Goal: Task Accomplishment & Management: Manage account settings

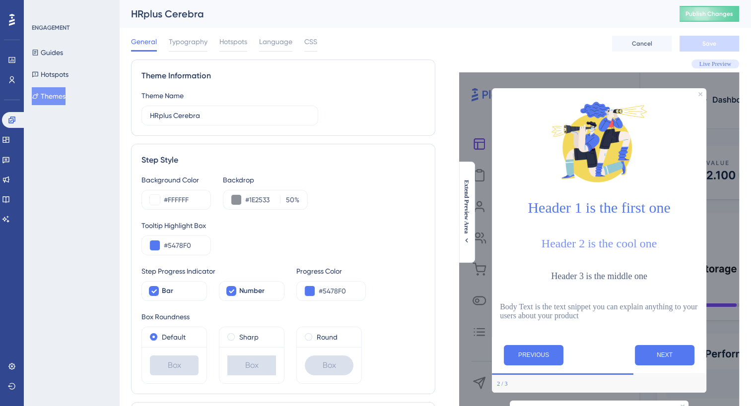
click at [722, 15] on span "Publish Changes" at bounding box center [709, 14] width 48 height 8
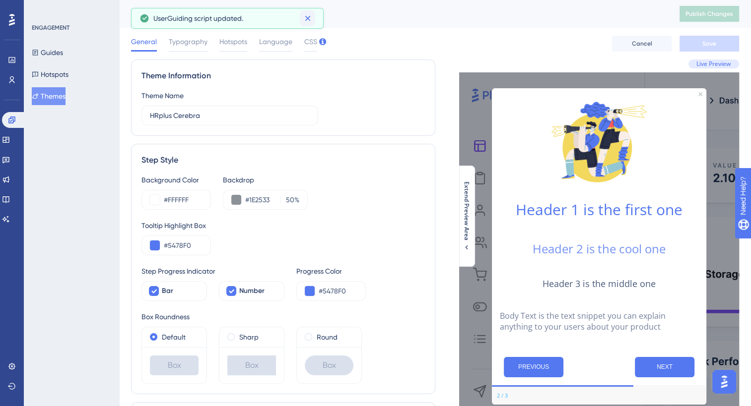
click at [304, 19] on icon at bounding box center [308, 18] width 10 height 10
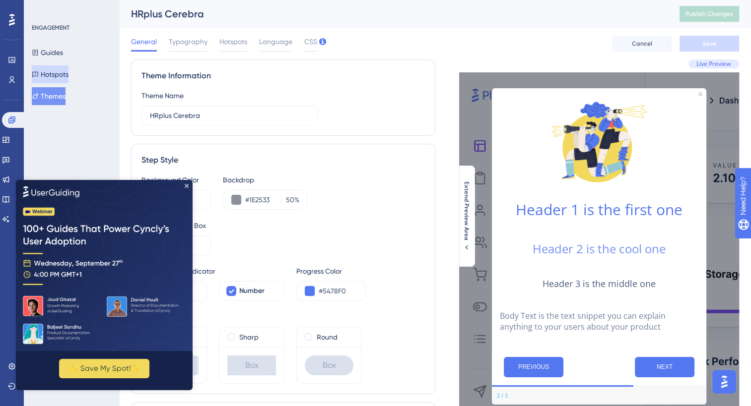
click at [63, 79] on button "Hotspots" at bounding box center [50, 74] width 37 height 18
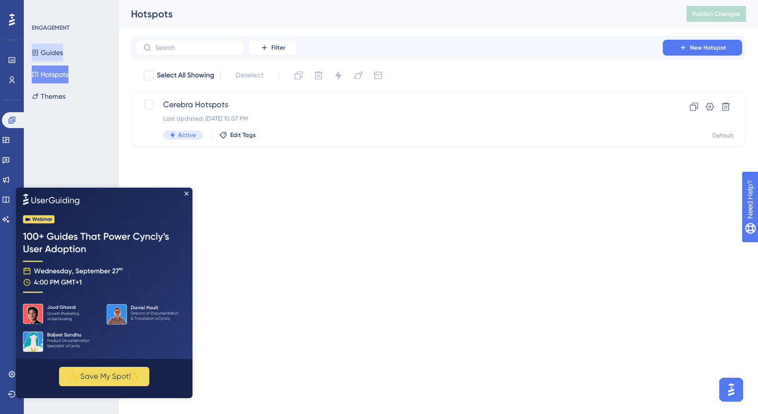
click at [61, 54] on button "Guides" at bounding box center [47, 53] width 31 height 18
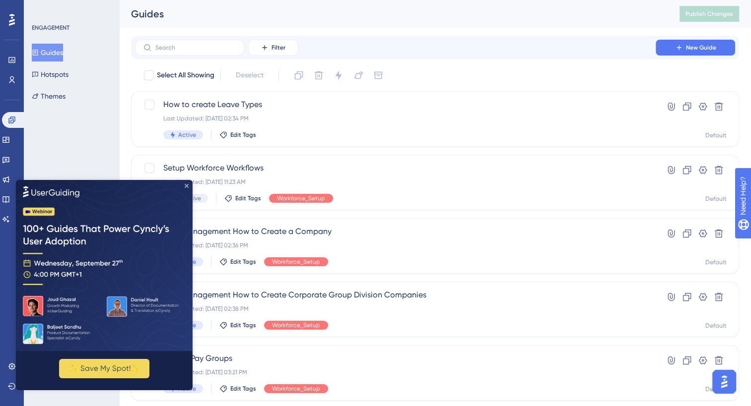
click at [186, 187] on icon "Close Preview" at bounding box center [187, 186] width 4 height 4
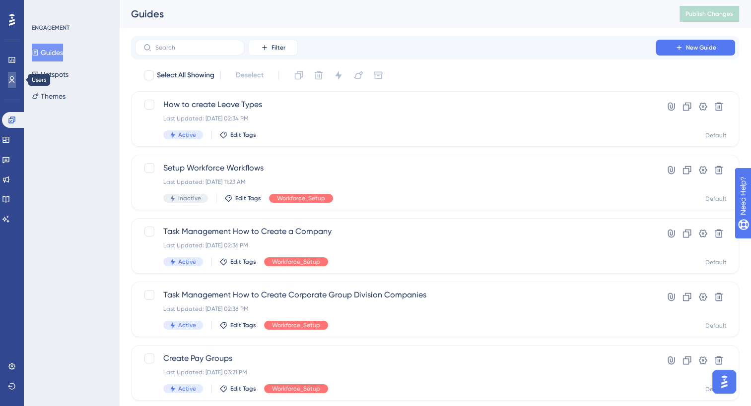
click at [14, 84] on link at bounding box center [12, 80] width 8 height 16
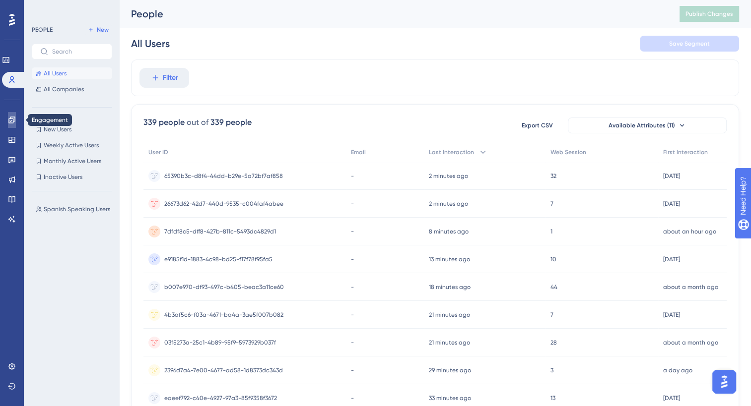
click at [14, 113] on link at bounding box center [12, 120] width 8 height 16
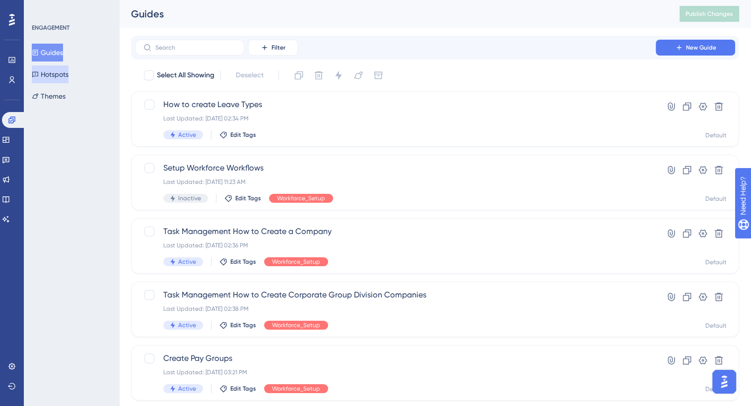
click at [64, 69] on button "Hotspots" at bounding box center [50, 74] width 37 height 18
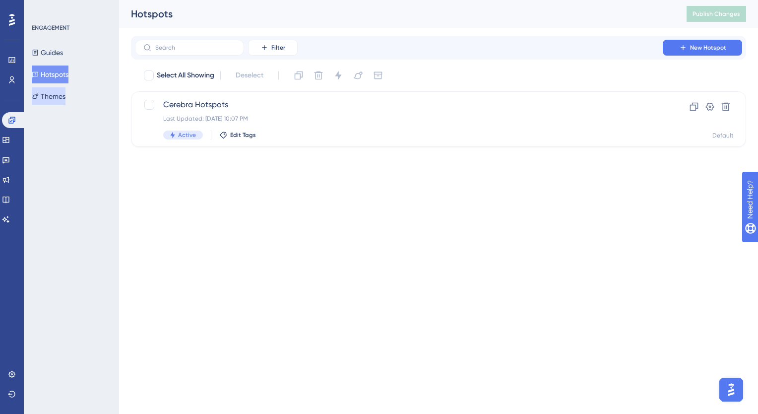
click at [64, 90] on button "Themes" at bounding box center [49, 96] width 34 height 18
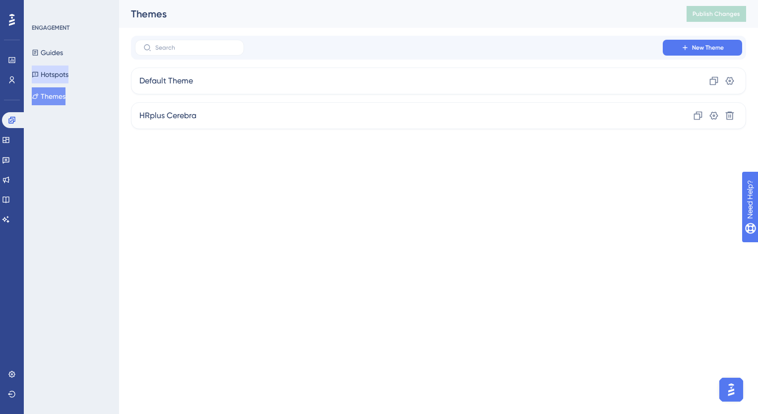
click at [65, 74] on button "Hotspots" at bounding box center [50, 74] width 37 height 18
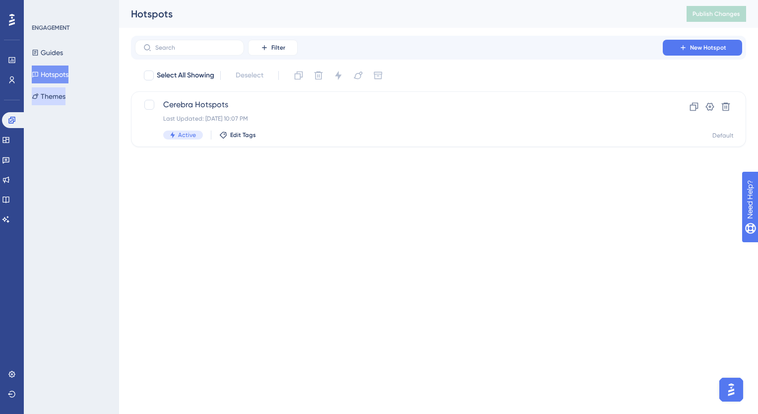
click at [64, 91] on button "Themes" at bounding box center [49, 96] width 34 height 18
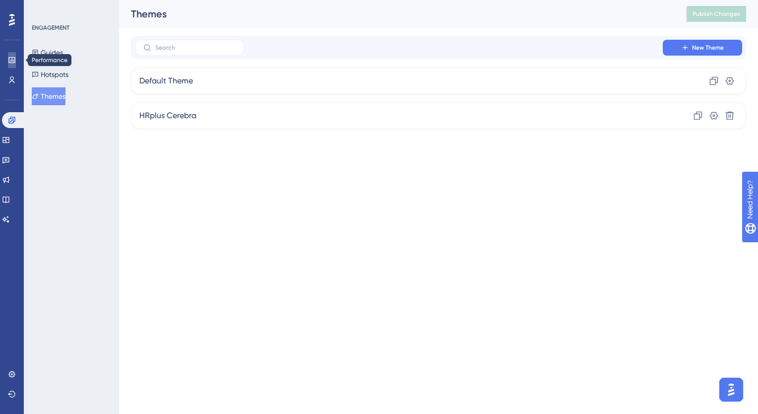
click at [14, 61] on icon at bounding box center [12, 60] width 8 height 8
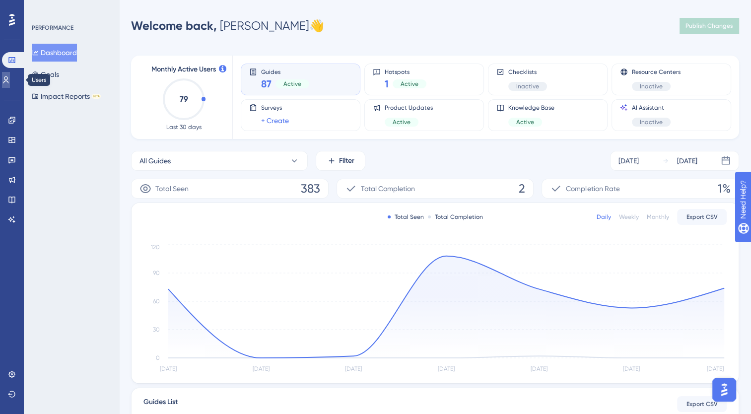
click at [10, 76] on icon at bounding box center [6, 80] width 8 height 8
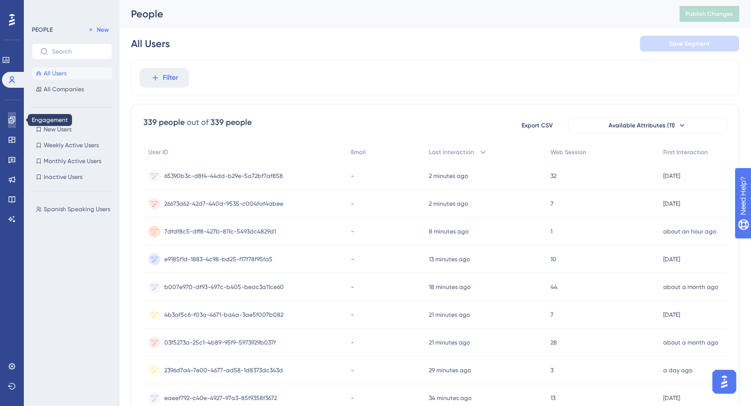
click at [12, 124] on icon at bounding box center [12, 120] width 8 height 8
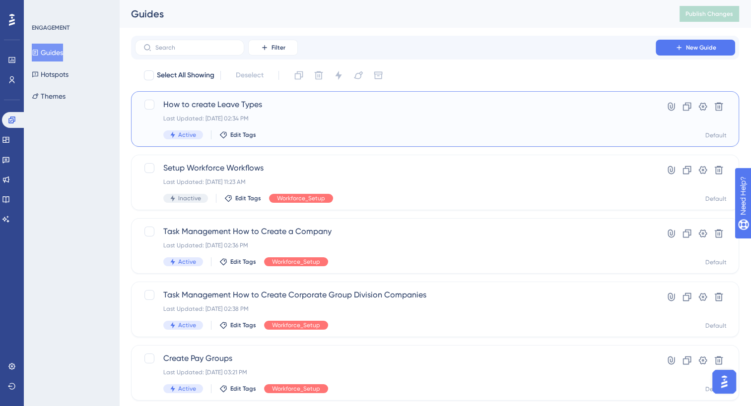
click at [325, 112] on div "How to create Leave Types Last Updated: Sep 18 2025, 02:34 PM Active Edit Tags" at bounding box center [395, 119] width 464 height 41
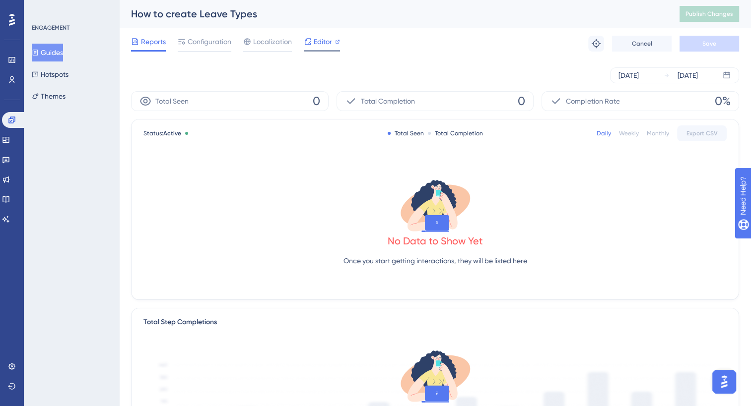
click at [326, 45] on span "Editor" at bounding box center [323, 42] width 18 height 12
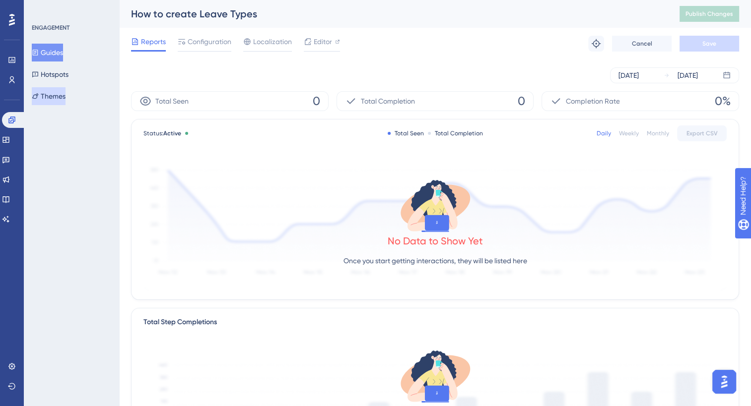
click at [61, 97] on button "Themes" at bounding box center [49, 96] width 34 height 18
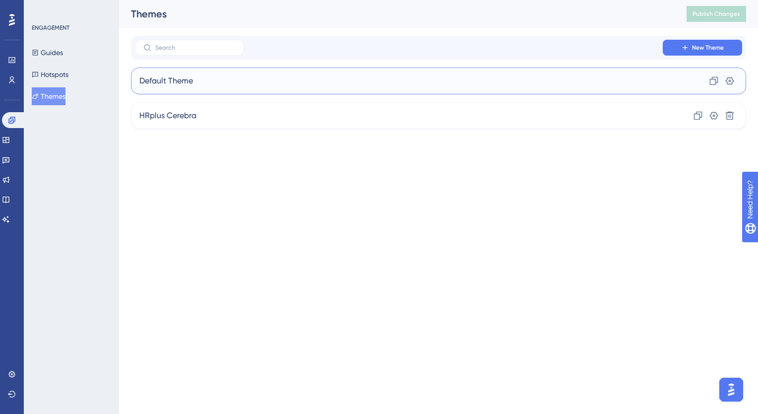
click at [251, 83] on div "Default Theme Clone Settings" at bounding box center [438, 80] width 615 height 27
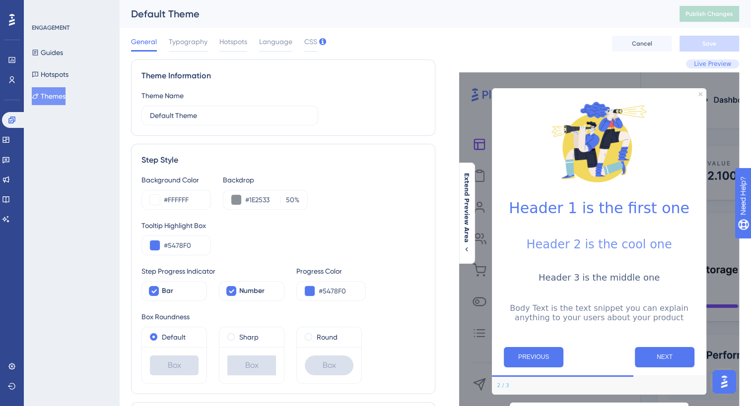
click at [55, 90] on button "Themes" at bounding box center [49, 96] width 34 height 18
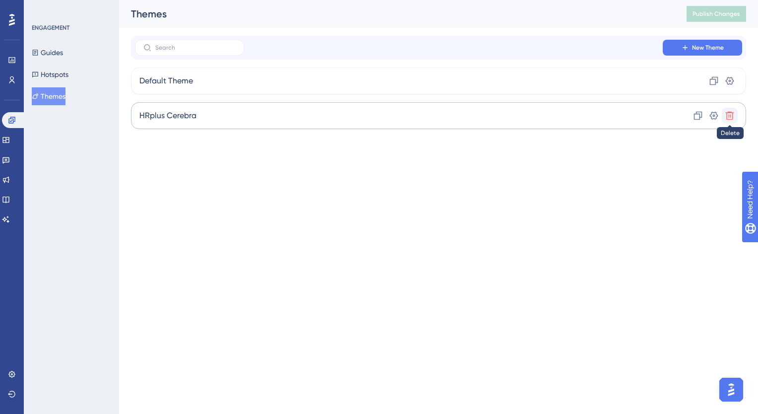
click at [726, 116] on icon at bounding box center [730, 116] width 10 height 10
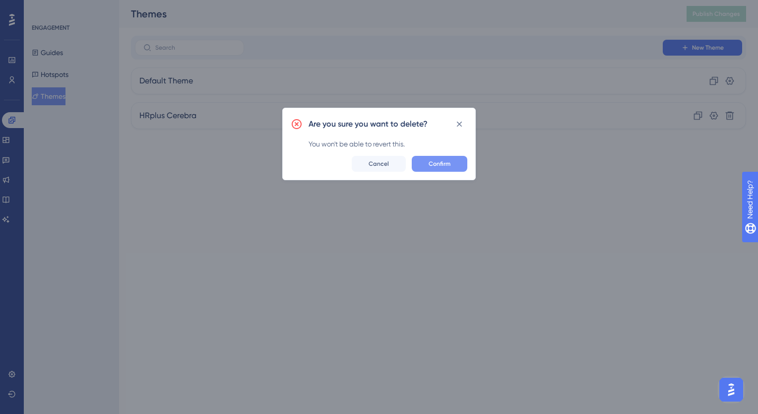
click at [428, 166] on button "Confirm" at bounding box center [440, 164] width 56 height 16
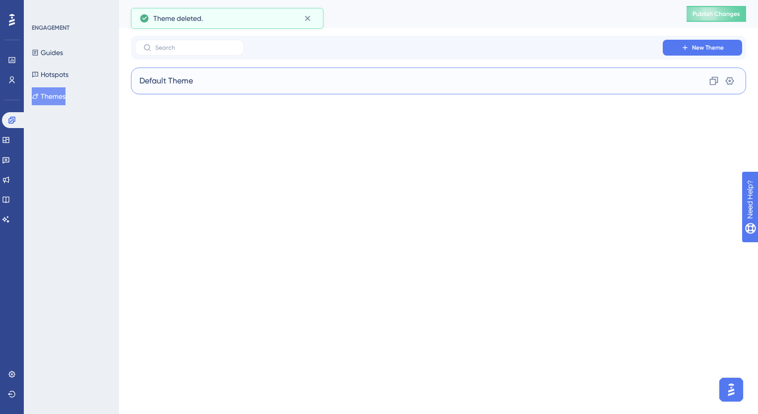
click at [203, 87] on div "Default Theme Clone Settings" at bounding box center [438, 80] width 615 height 27
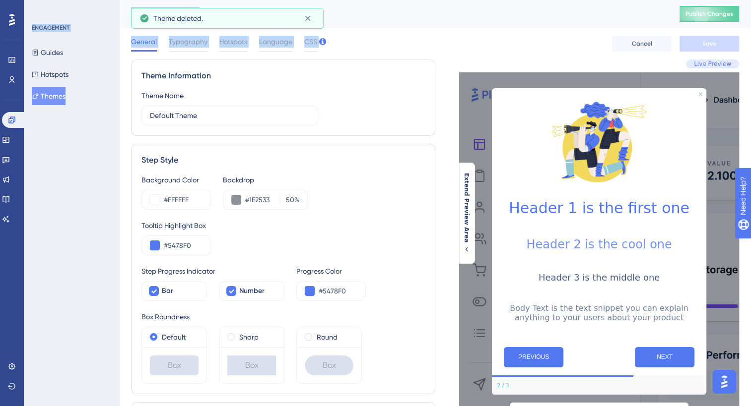
click at [203, 87] on div "Theme Information Theme Name Default Theme" at bounding box center [283, 98] width 304 height 76
drag, startPoint x: 203, startPoint y: 87, endPoint x: 294, endPoint y: 100, distance: 92.1
click at [294, 100] on div "Theme Name Default Theme" at bounding box center [229, 108] width 177 height 36
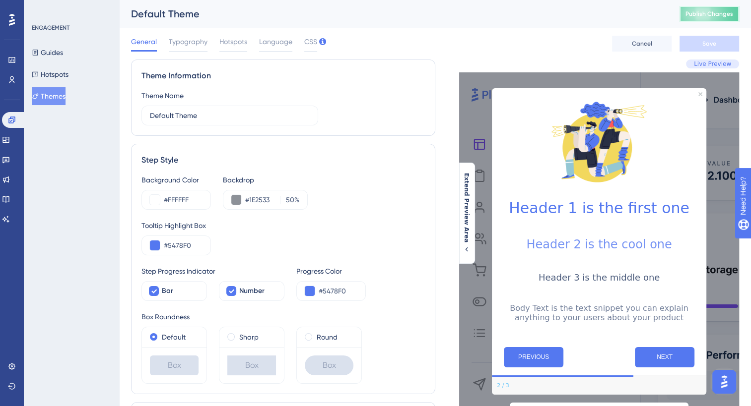
click at [694, 15] on span "Publish Changes" at bounding box center [709, 14] width 48 height 8
click at [183, 47] on span "Typography" at bounding box center [188, 42] width 39 height 12
